Goal: Communication & Community: Ask a question

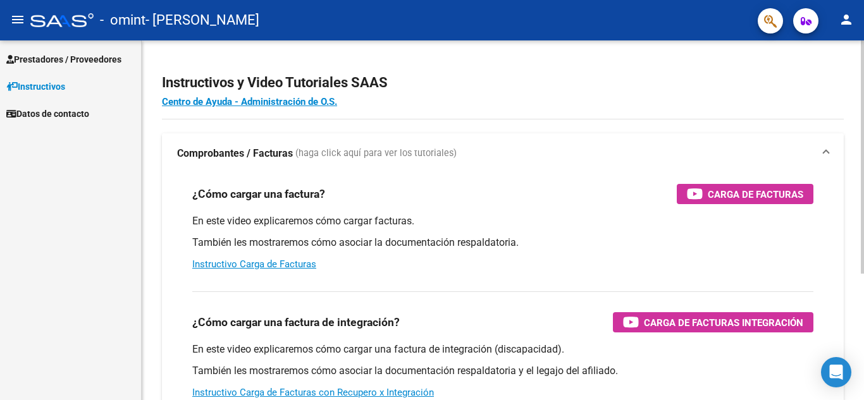
click at [826, 150] on span at bounding box center [825, 154] width 5 height 14
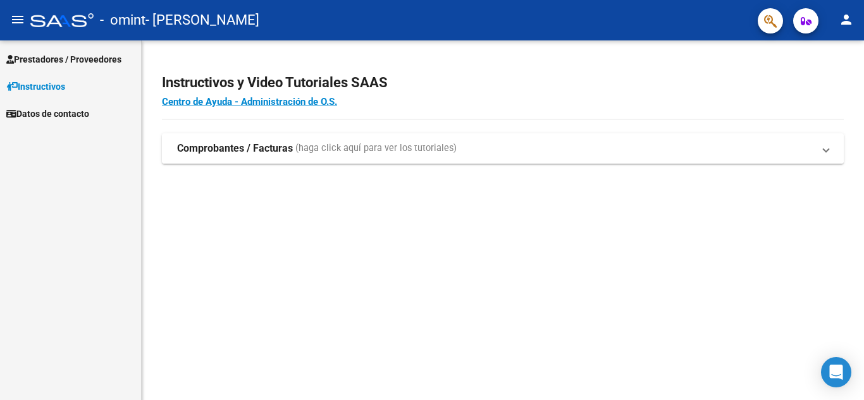
click at [826, 150] on span at bounding box center [825, 149] width 5 height 14
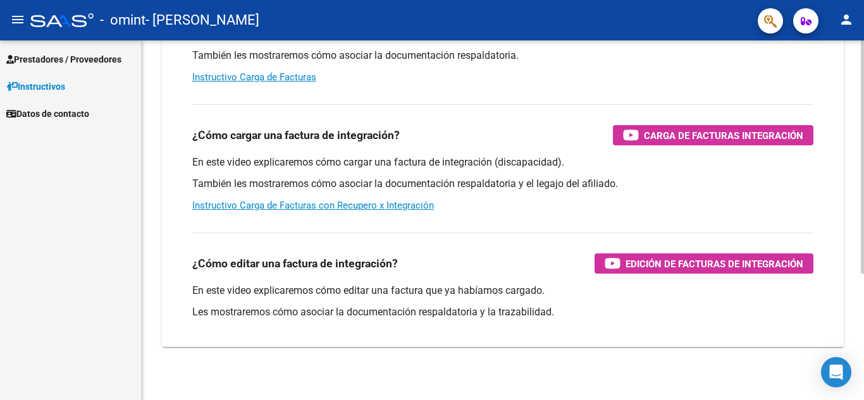
scroll to position [195, 0]
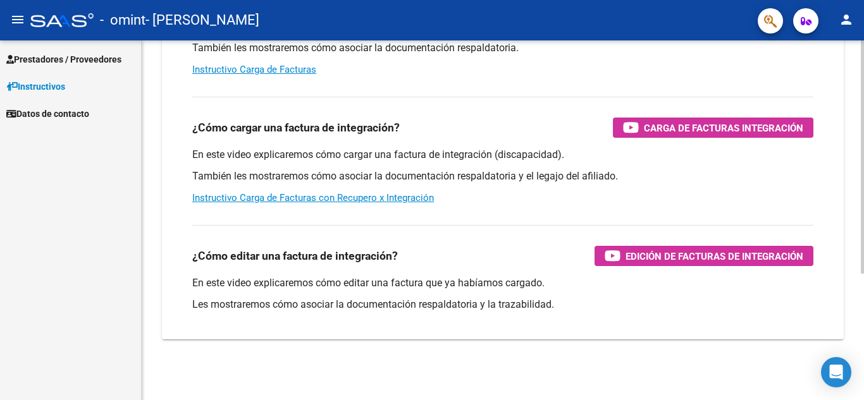
click at [863, 339] on div at bounding box center [862, 283] width 3 height 233
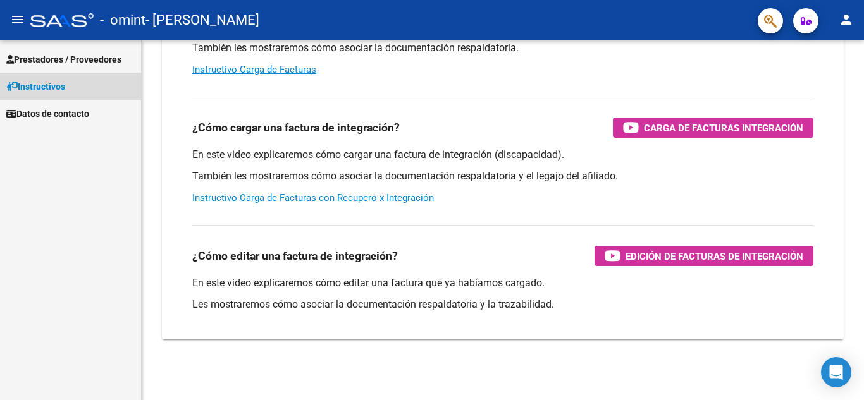
click at [58, 85] on span "Instructivos" at bounding box center [35, 87] width 59 height 14
click at [75, 116] on span "Datos de contacto" at bounding box center [47, 114] width 83 height 14
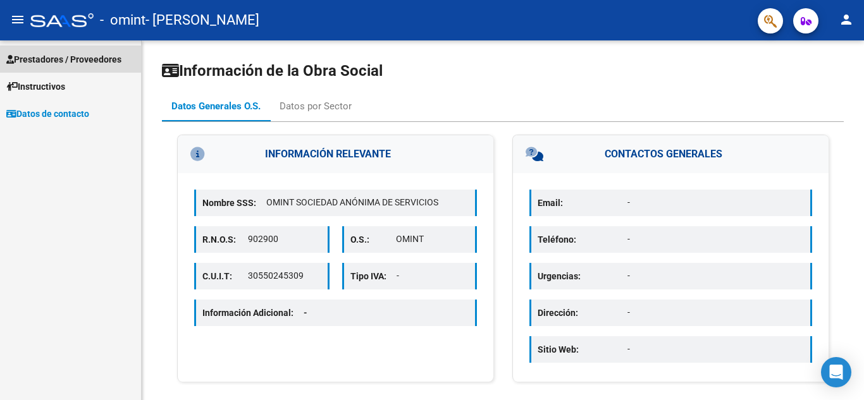
click at [74, 56] on span "Prestadores / Proveedores" at bounding box center [63, 59] width 115 height 14
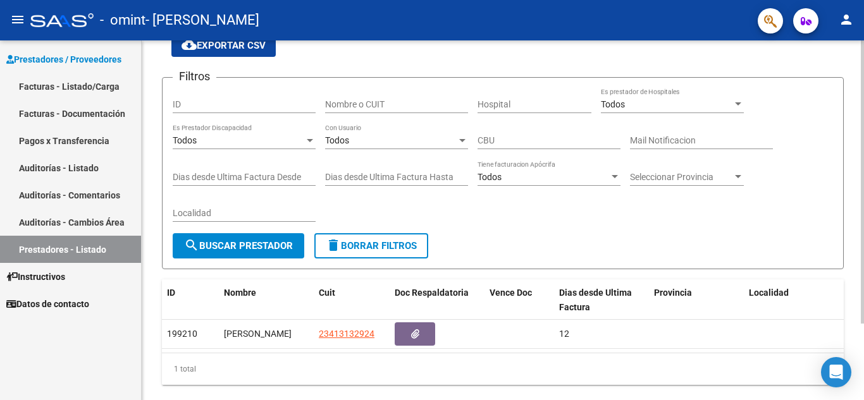
scroll to position [97, 0]
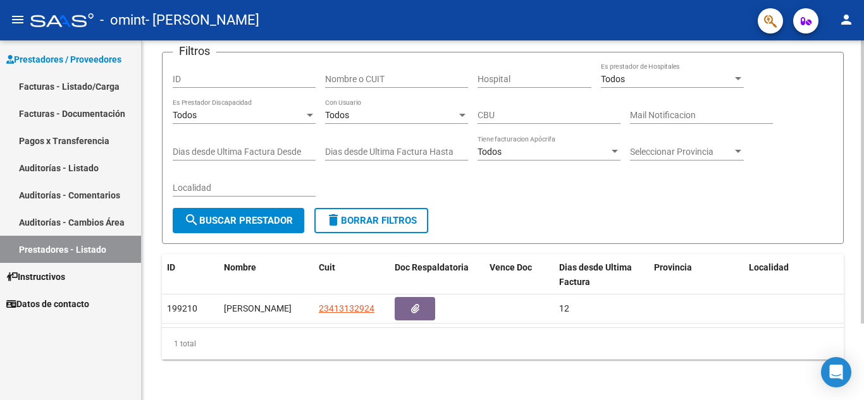
click at [863, 305] on div at bounding box center [862, 258] width 3 height 283
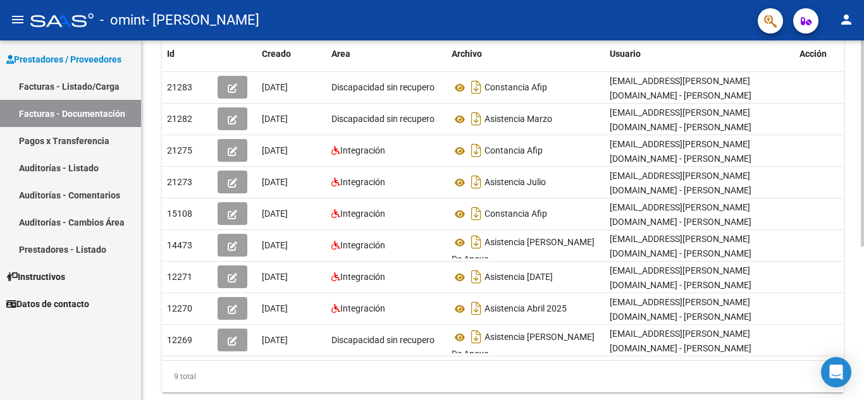
scroll to position [233, 0]
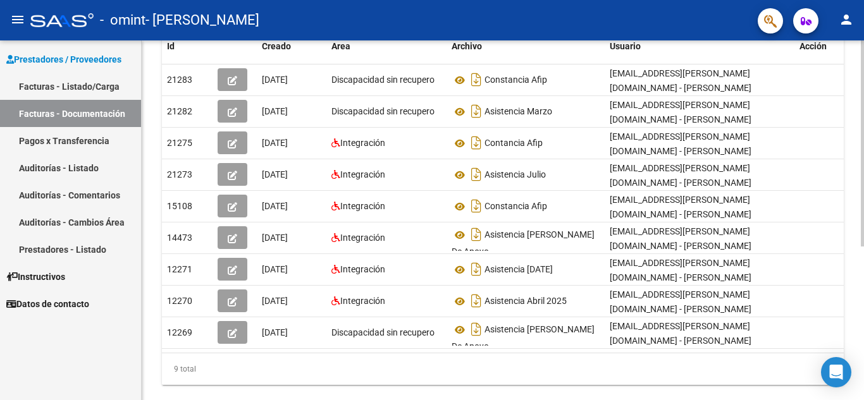
click at [863, 302] on div at bounding box center [862, 282] width 3 height 206
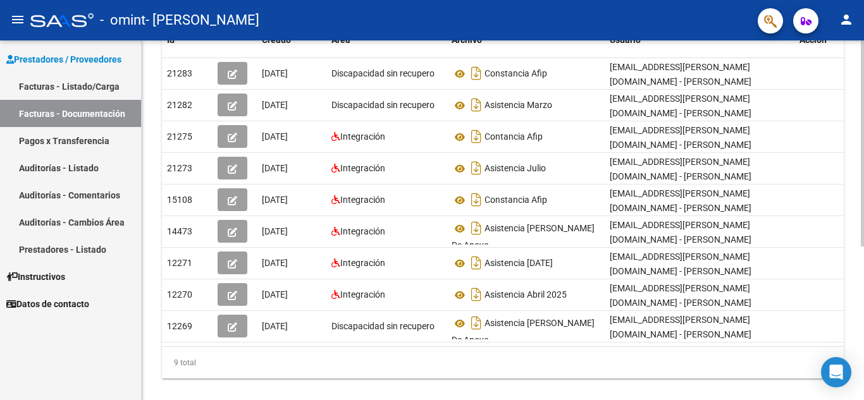
scroll to position [238, 0]
click at [853, 195] on div "PRESTADORES -> Comprobantes - Documentación Respaldatoria cloud_download Export…" at bounding box center [504, 111] width 725 height 618
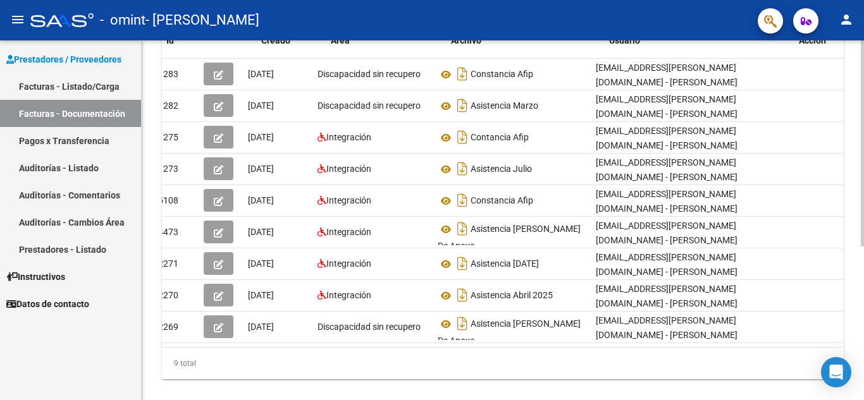
scroll to position [0, 0]
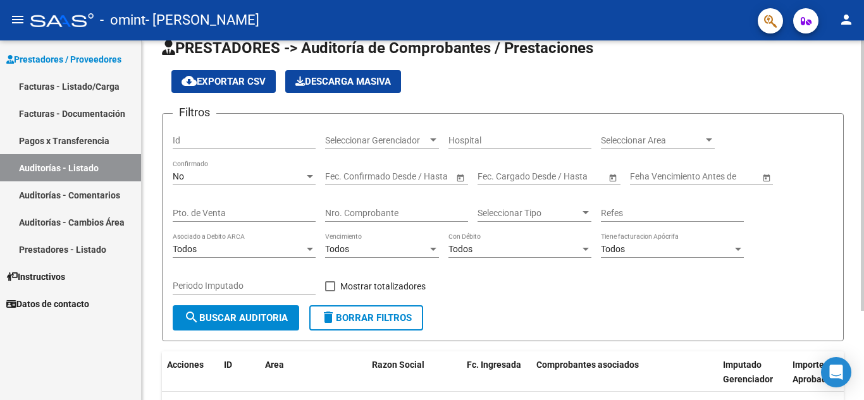
scroll to position [21, 0]
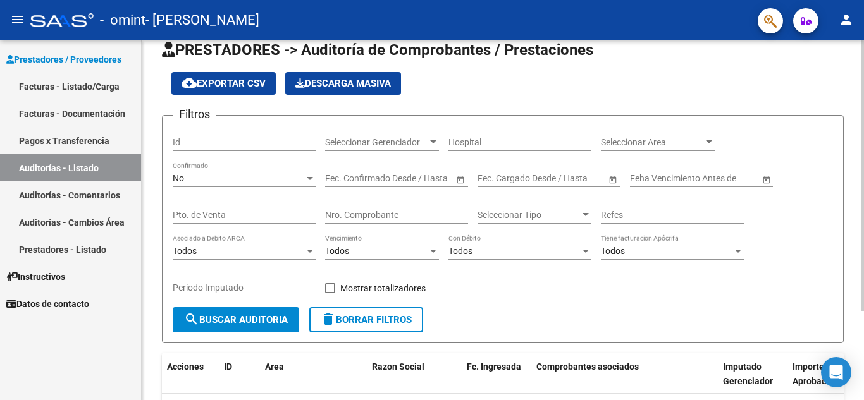
click at [837, 157] on div "PRESTADORES -> Auditoría de Comprobantes / Prestaciones cloud_download Exportar…" at bounding box center [504, 259] width 725 height 479
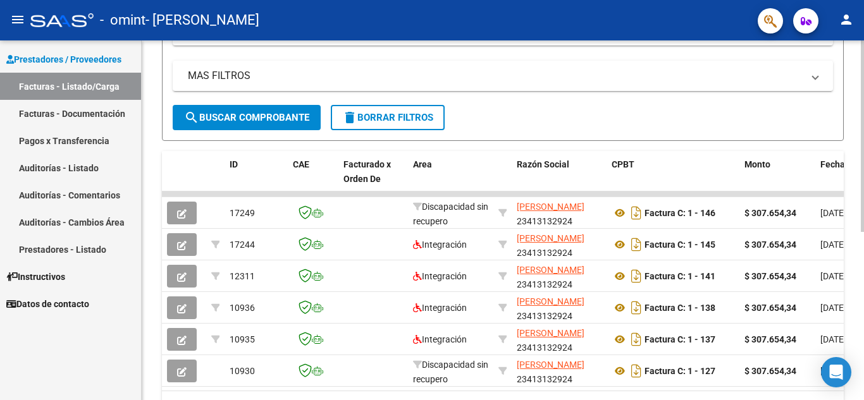
scroll to position [316, 0]
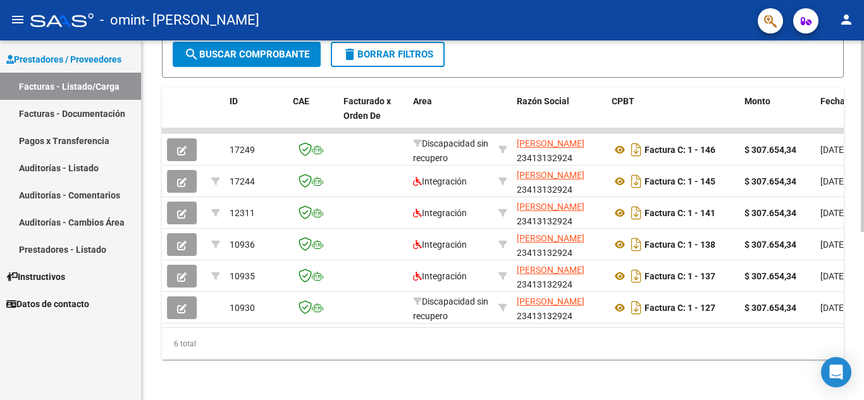
click at [863, 326] on div at bounding box center [862, 305] width 3 height 192
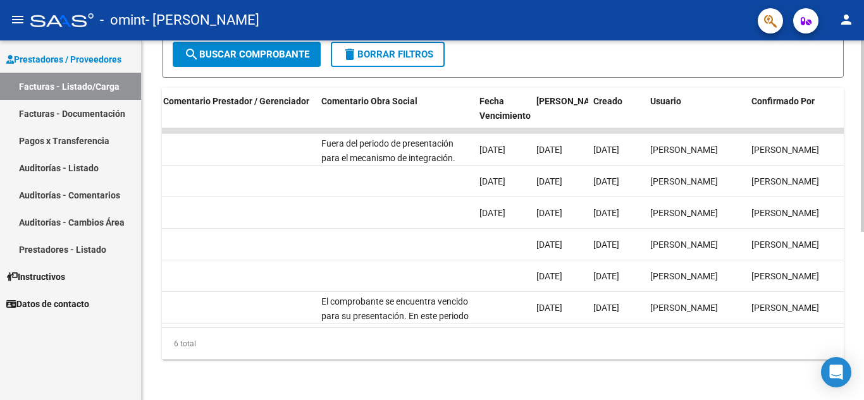
scroll to position [0, 1869]
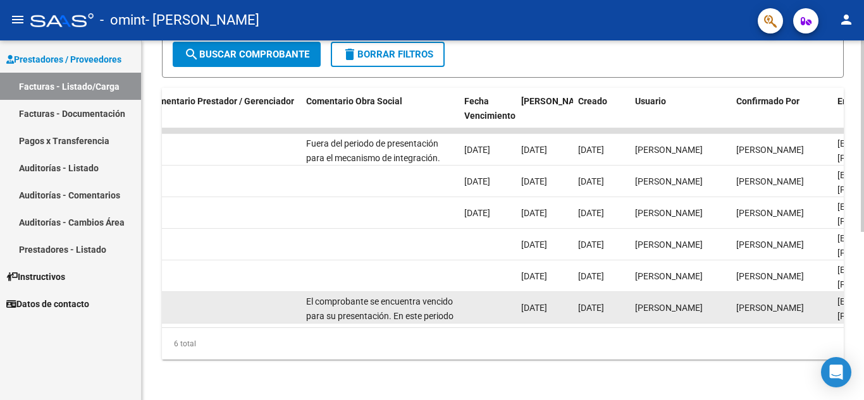
click at [419, 298] on div "El comprobante se encuentra vencido para su presentación. En este periodo la su…" at bounding box center [380, 308] width 148 height 27
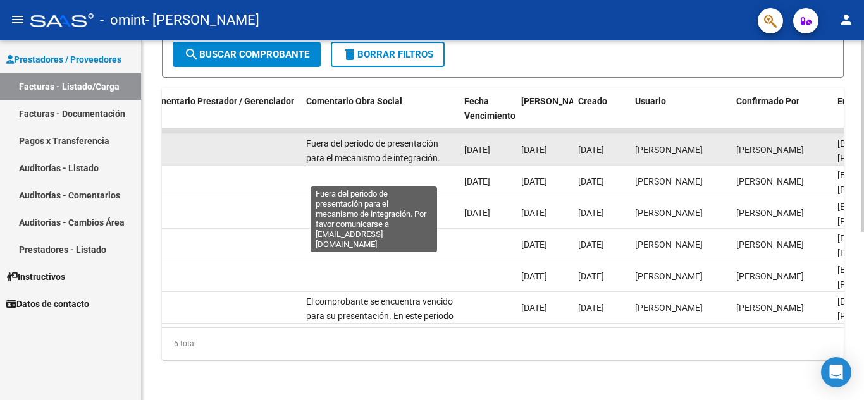
click at [381, 138] on span "Fuera del periodo de presentación para el mecanismo de integración. Por favor c…" at bounding box center [376, 164] width 140 height 53
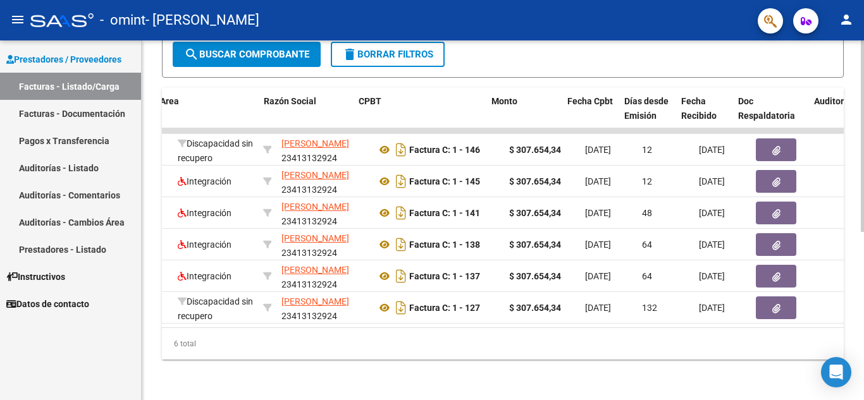
scroll to position [0, 253]
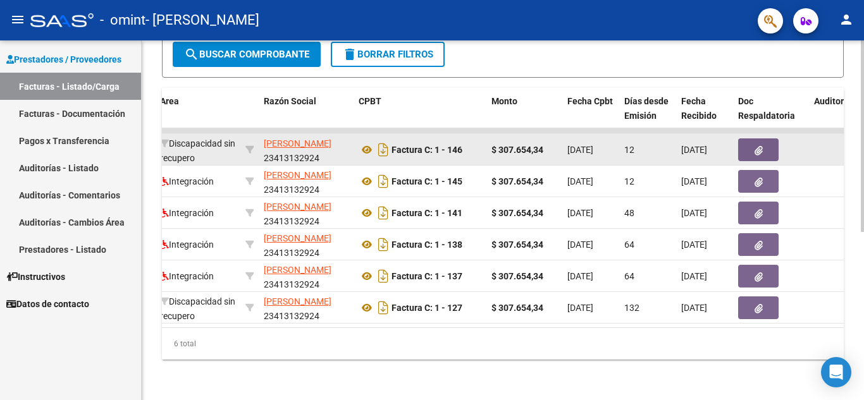
click at [767, 138] on button "button" at bounding box center [758, 149] width 40 height 23
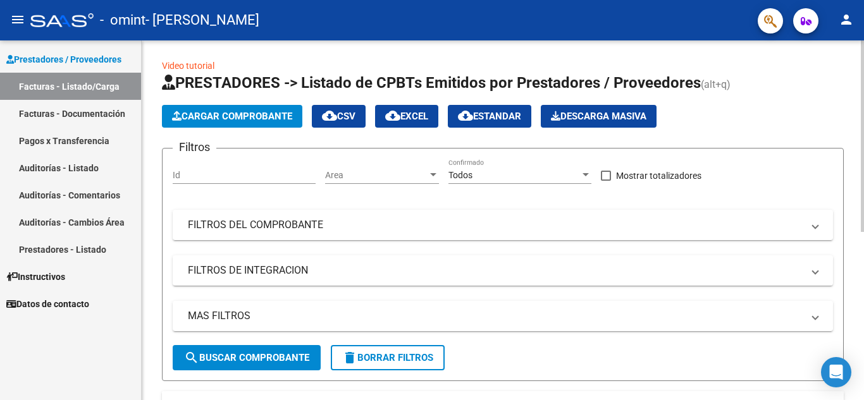
scroll to position [0, 0]
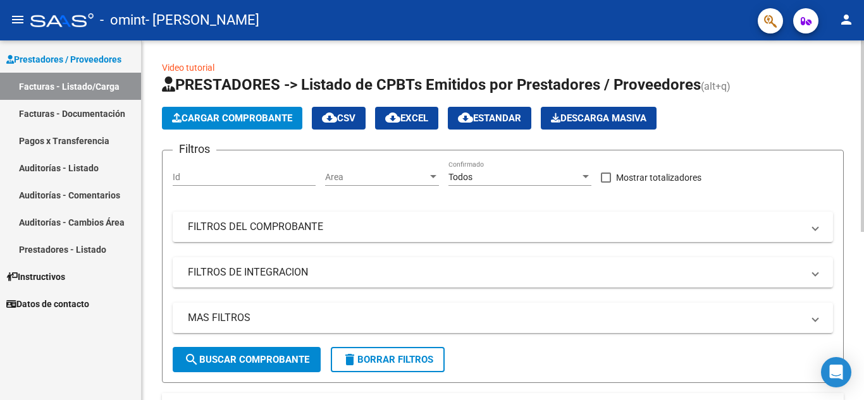
click at [847, 27] on div "menu - omint - [PERSON_NAME] person Prestadores / Proveedores Facturas - Listad…" at bounding box center [432, 200] width 864 height 400
click at [854, 128] on div "Video tutorial PRESTADORES -> Listado de CPBTs Emitidos por Prestadores / Prove…" at bounding box center [504, 372] width 725 height 665
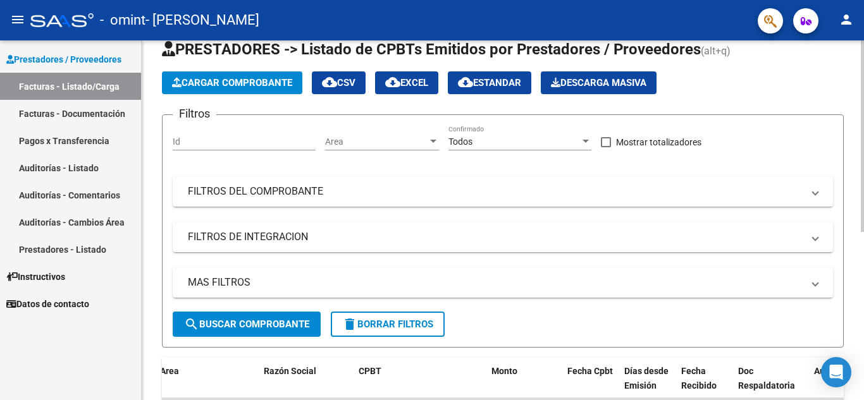
scroll to position [70, 0]
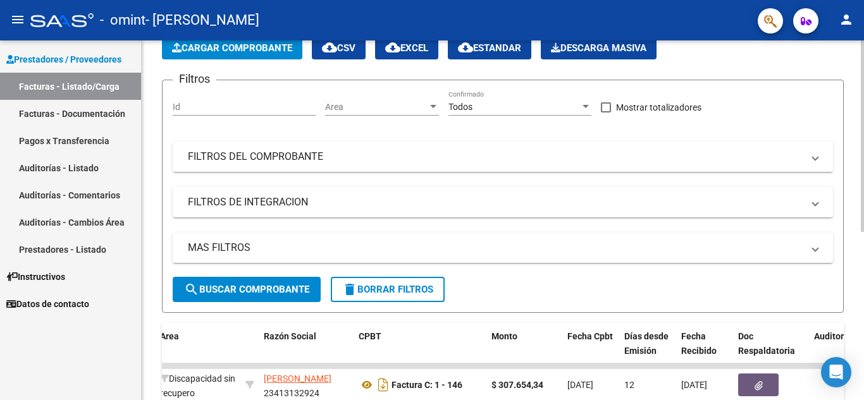
click at [863, 261] on div at bounding box center [862, 175] width 3 height 192
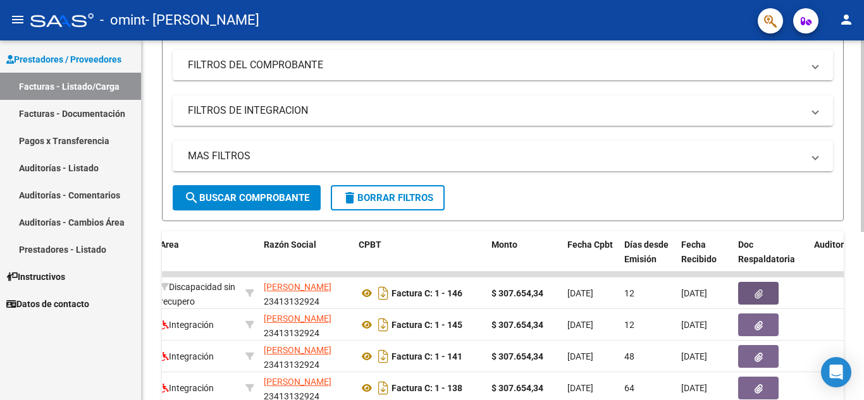
scroll to position [316, 0]
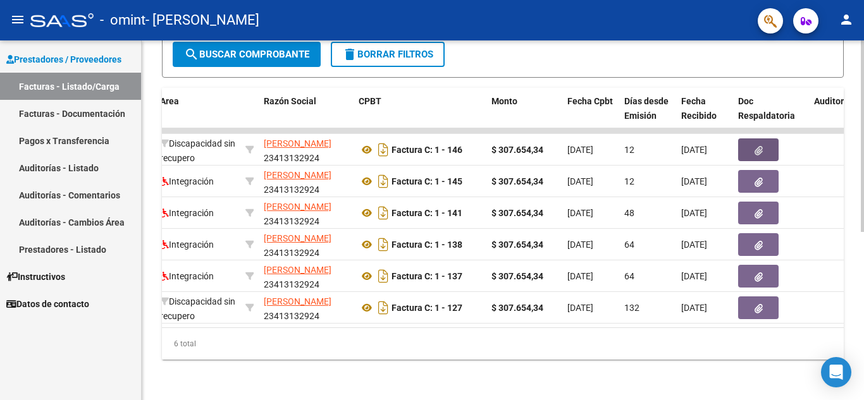
click at [863, 342] on div at bounding box center [862, 305] width 3 height 192
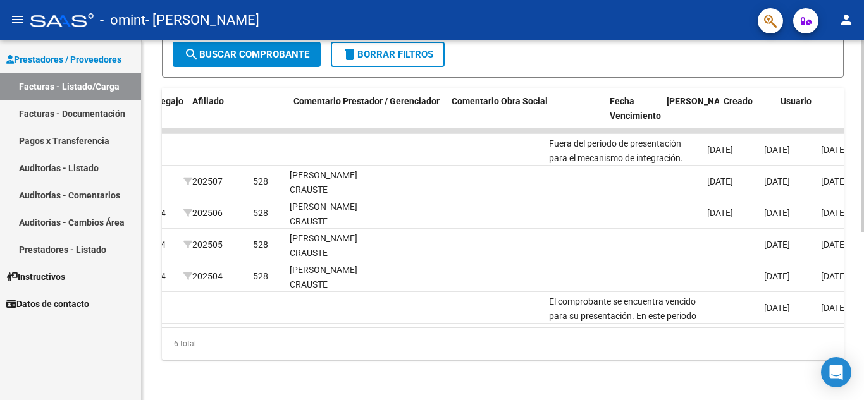
scroll to position [0, 1724]
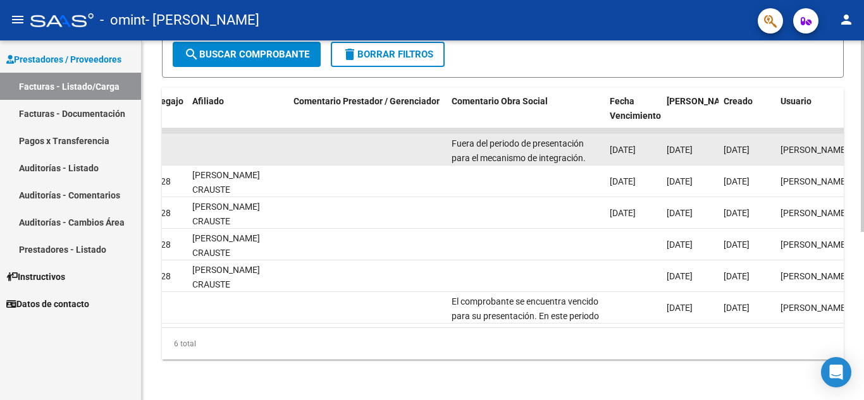
click at [537, 139] on div "Fuera del periodo de presentación para el mecanismo de integración. Por favor c…" at bounding box center [525, 150] width 148 height 27
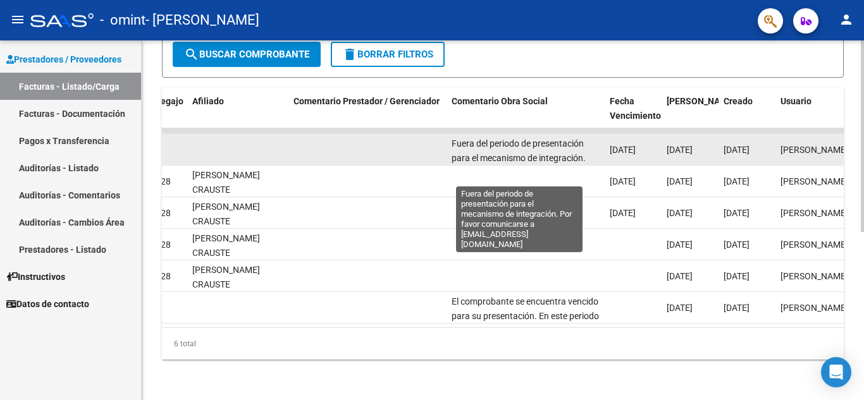
click at [505, 142] on span "Fuera del periodo de presentación para el mecanismo de integración. Por favor c…" at bounding box center [521, 164] width 140 height 53
click at [453, 138] on span "Fuera del periodo de presentación para el mecanismo de integración. Por favor c…" at bounding box center [521, 164] width 140 height 53
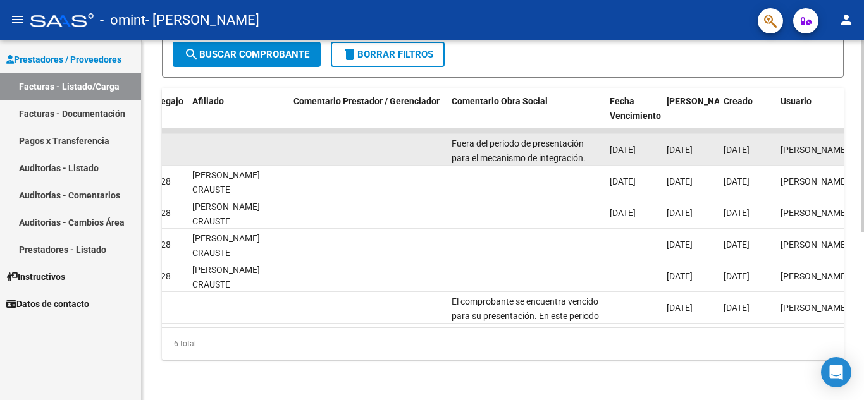
click at [415, 138] on datatable-body-cell at bounding box center [367, 149] width 158 height 31
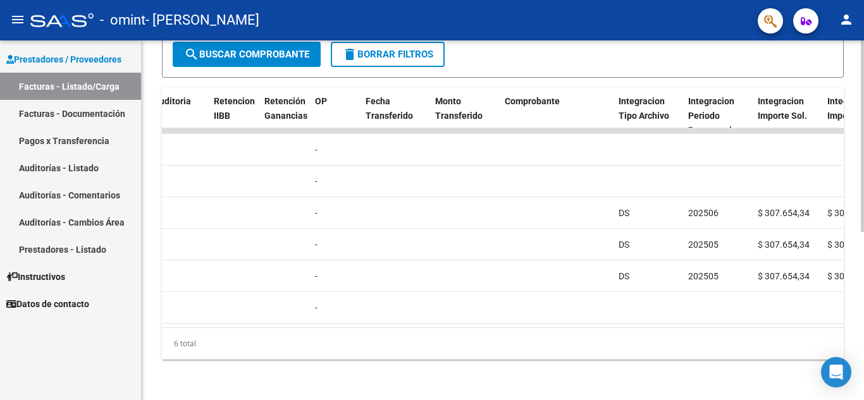
scroll to position [0, 412]
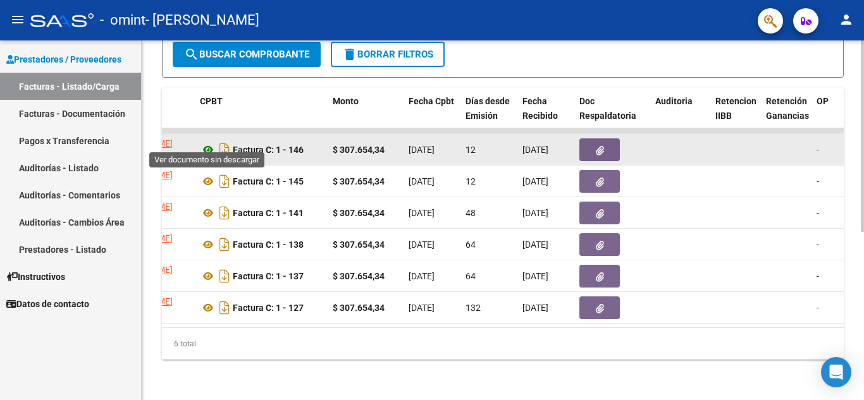
click at [209, 142] on icon at bounding box center [208, 149] width 16 height 15
click at [314, 145] on div "Factura C: 1 - 146" at bounding box center [261, 150] width 123 height 20
click at [607, 143] on button "button" at bounding box center [599, 149] width 40 height 23
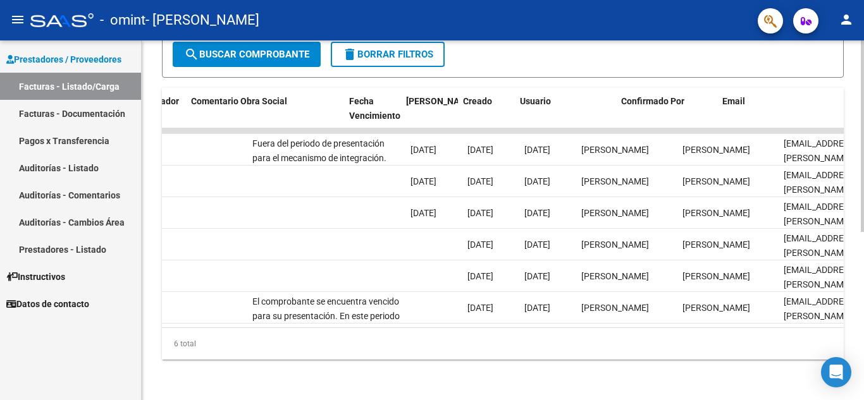
scroll to position [0, 1984]
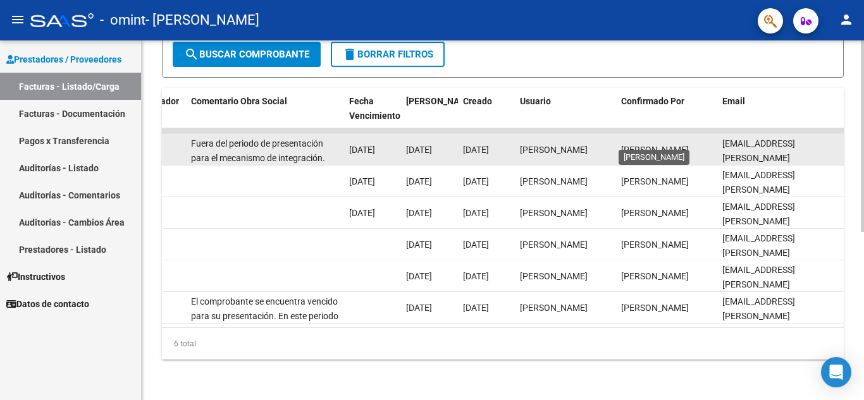
click at [666, 145] on span "[PERSON_NAME]" at bounding box center [655, 150] width 68 height 10
drag, startPoint x: 666, startPoint y: 135, endPoint x: 620, endPoint y: 148, distance: 48.0
click at [620, 148] on datatable-body-cell "[PERSON_NAME]" at bounding box center [666, 149] width 101 height 31
click at [613, 149] on datatable-body-cell "[PERSON_NAME]" at bounding box center [565, 149] width 101 height 31
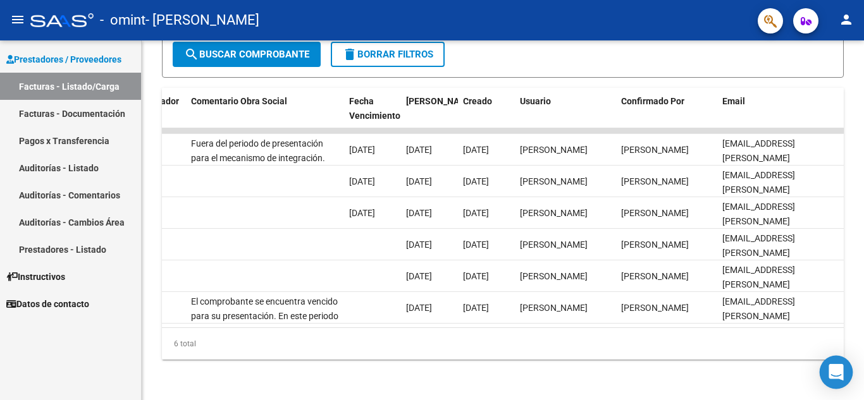
click at [840, 372] on icon "Open Intercom Messenger" at bounding box center [835, 372] width 15 height 16
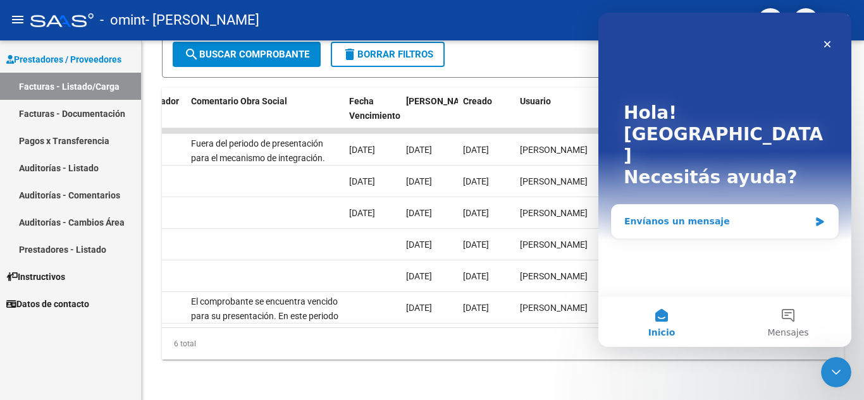
scroll to position [0, 0]
click at [724, 215] on div "Envíanos un mensaje" at bounding box center [716, 221] width 185 height 13
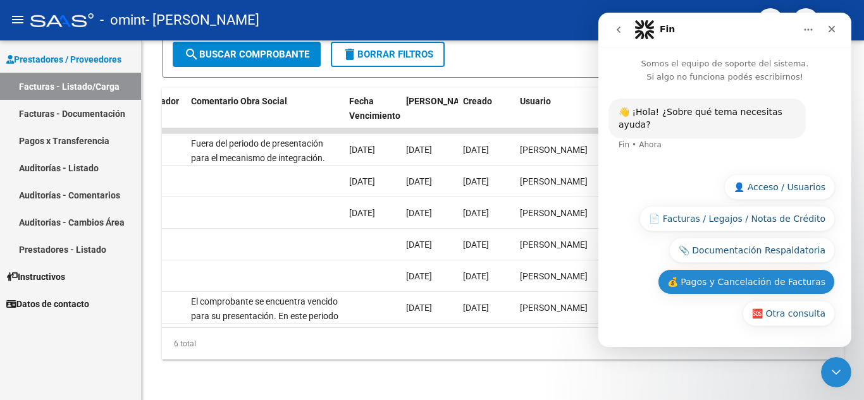
click at [770, 282] on button "💰 Pagos y Cancelación de Facturas" at bounding box center [746, 281] width 177 height 25
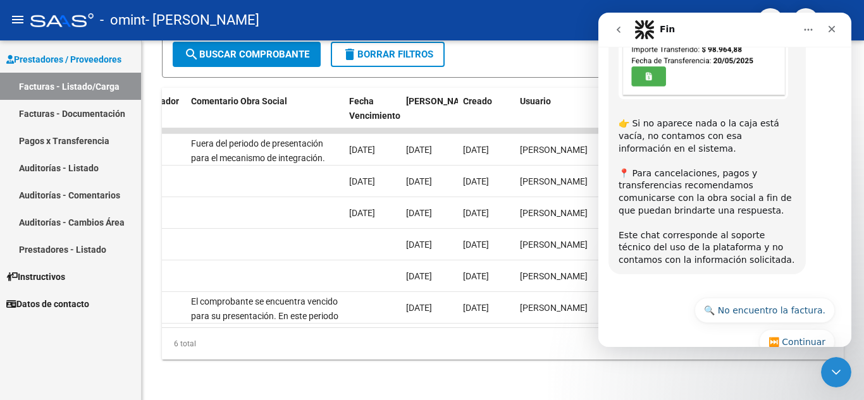
scroll to position [521, 0]
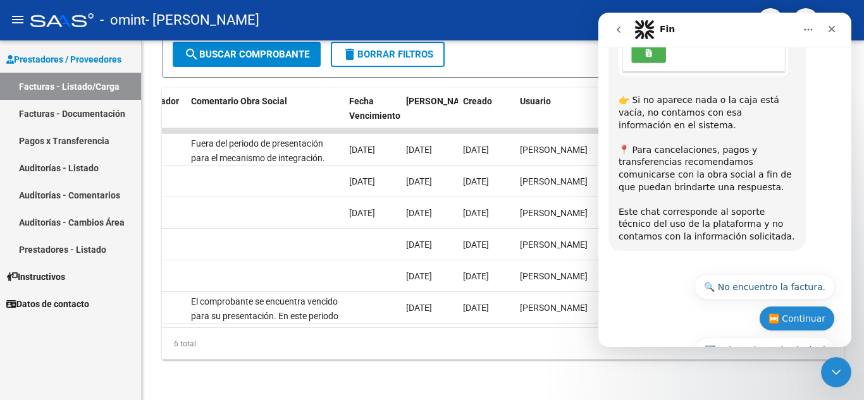
click at [794, 306] on button "⏭️ Continuar" at bounding box center [797, 318] width 76 height 25
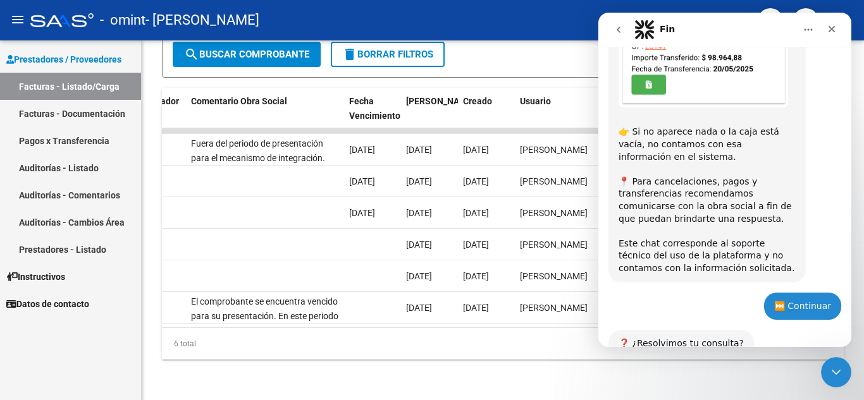
scroll to position [565, 0]
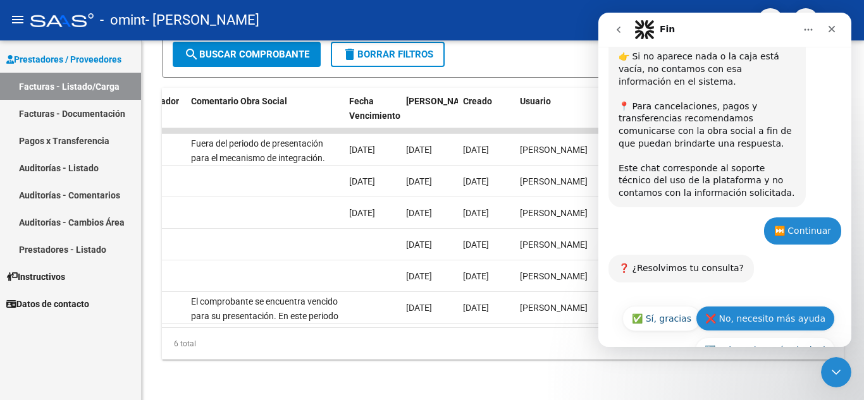
click at [764, 306] on button "❌ No, necesito más ayuda" at bounding box center [765, 318] width 139 height 25
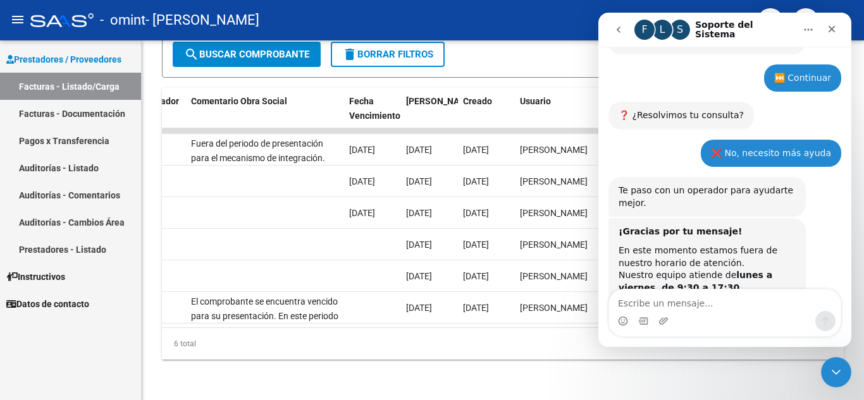
scroll to position [763, 0]
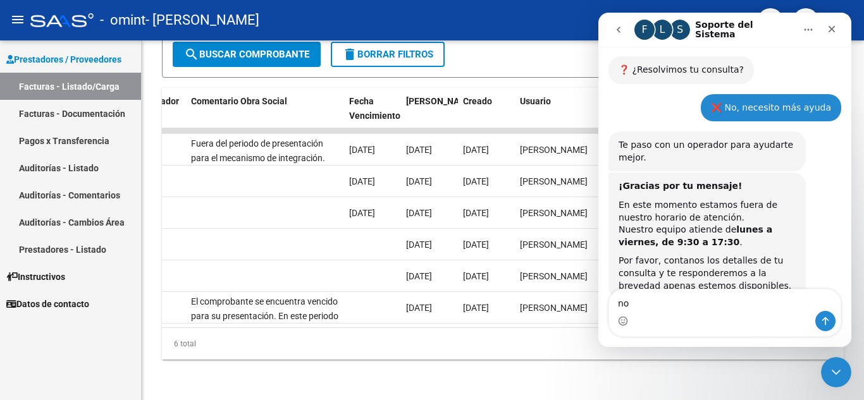
type textarea "n"
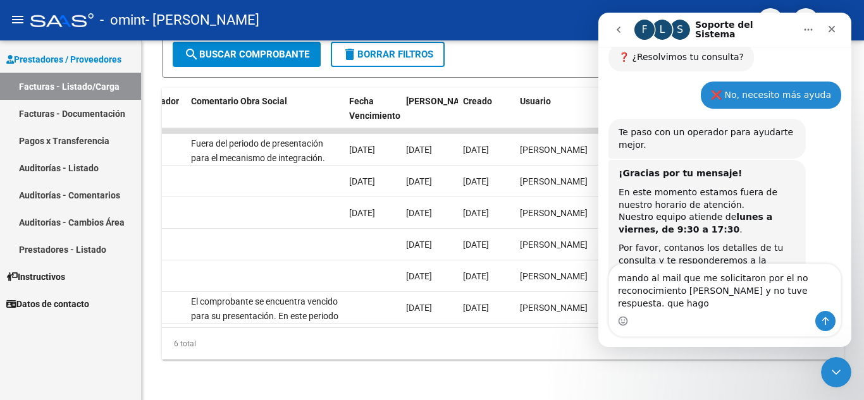
scroll to position [788, 0]
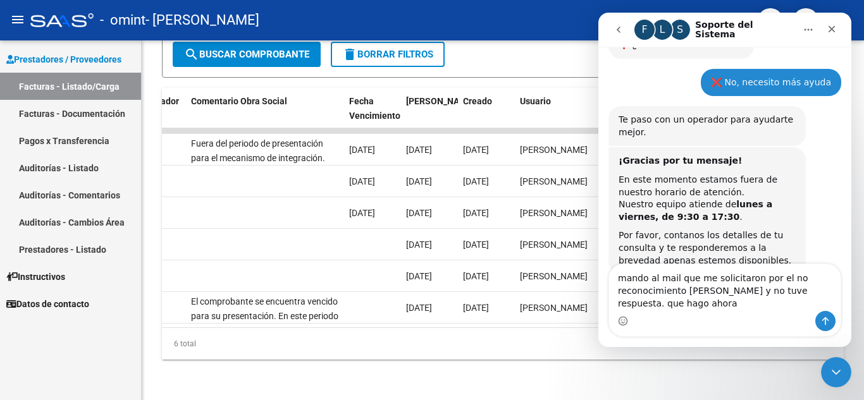
type textarea "mando al mail que me solicitaron por el no reconocimiento [PERSON_NAME] y no tu…"
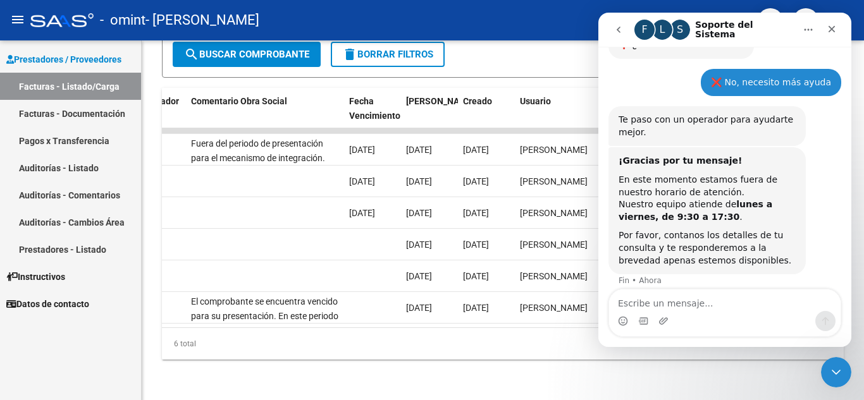
scroll to position [826, 0]
